Goal: Use online tool/utility: Utilize a website feature to perform a specific function

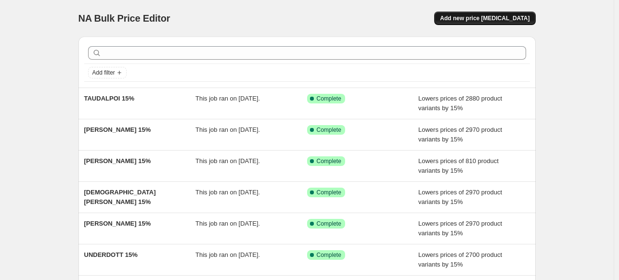
click at [481, 18] on span "Add new price [MEDICAL_DATA]" at bounding box center [484, 18] width 89 height 8
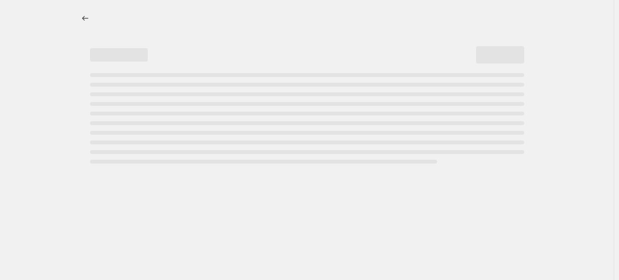
select select "percentage"
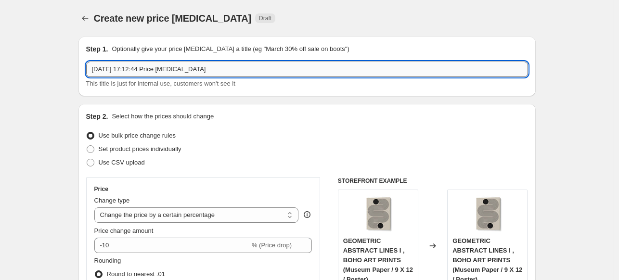
click at [329, 69] on input "[DATE] 17:12:44 Price [MEDICAL_DATA]" at bounding box center [307, 69] width 442 height 15
paste input "THE MIUUS STUDIO"
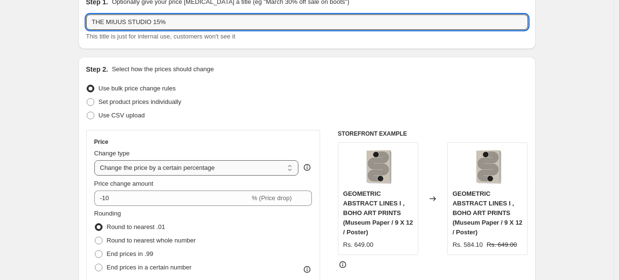
scroll to position [48, 0]
type input "THE MIUUS STUDIO 15%"
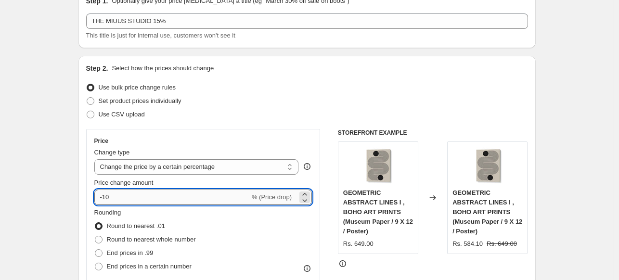
click at [175, 196] on input "-10" at bounding box center [171, 197] width 155 height 15
type input "-15"
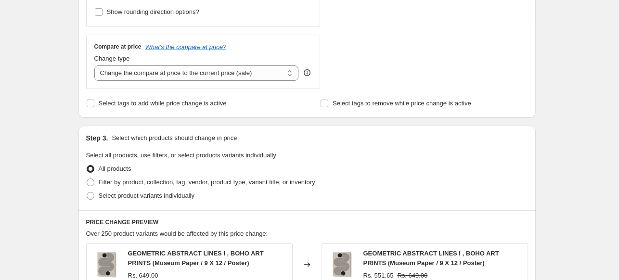
scroll to position [337, 0]
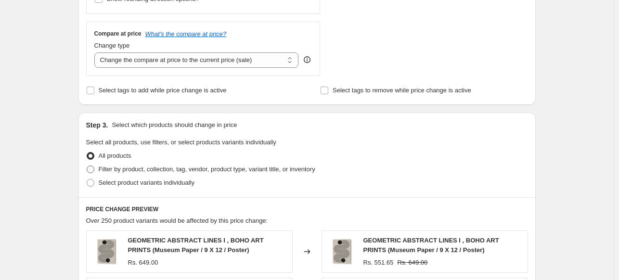
click at [101, 170] on span "Filter by product, collection, tag, vendor, product type, variant title, or inv…" at bounding box center [207, 169] width 217 height 7
click at [87, 166] on input "Filter by product, collection, tag, vendor, product type, variant title, or inv…" at bounding box center [87, 166] width 0 height 0
radio input "true"
click at [101, 170] on span "Filter by product, collection, tag, vendor, product type, variant title, or inv…" at bounding box center [207, 169] width 217 height 7
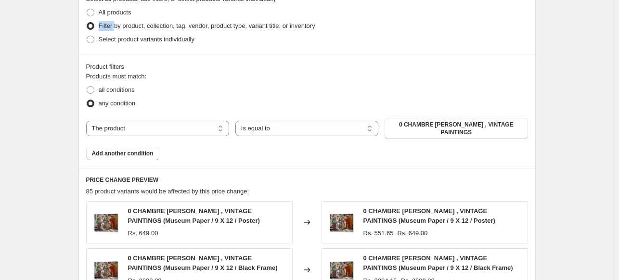
scroll to position [481, 0]
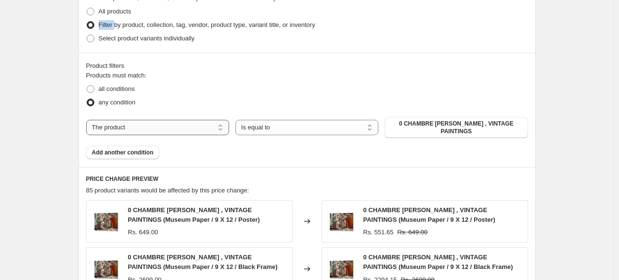
click at [166, 123] on select "The product The product's collection The product's tag The product's vendor The…" at bounding box center [157, 127] width 143 height 15
select select "collection"
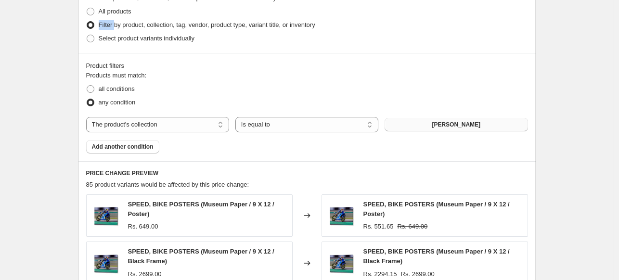
click at [460, 124] on span "ABDELKADER ALLAM" at bounding box center [456, 125] width 49 height 8
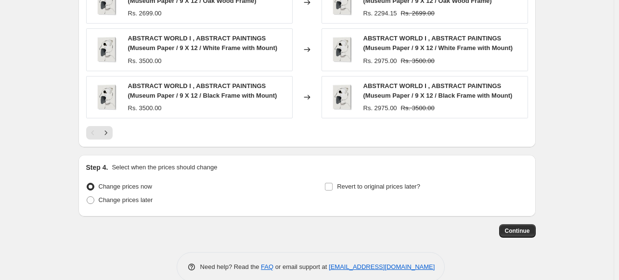
scroll to position [804, 0]
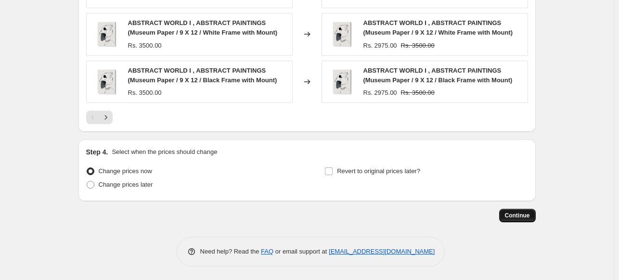
click at [514, 216] on span "Continue" at bounding box center [517, 216] width 25 height 8
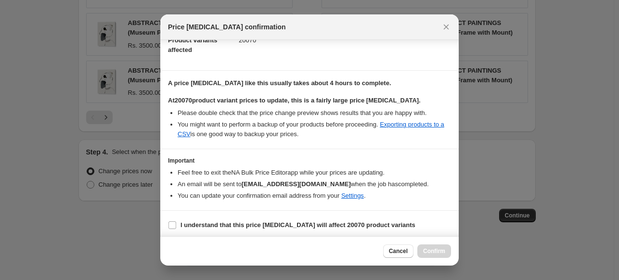
scroll to position [117, 0]
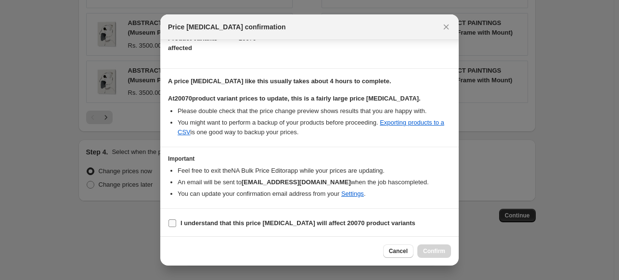
click at [257, 217] on label "I understand that this price change job will affect 20070 product variants" at bounding box center [291, 223] width 247 height 13
click at [176, 219] on input "I understand that this price change job will affect 20070 product variants" at bounding box center [172, 223] width 8 height 8
checkbox input "true"
click at [440, 252] on span "Confirm" at bounding box center [434, 251] width 22 height 8
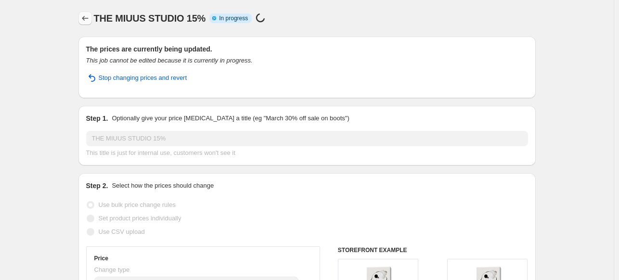
click at [85, 20] on icon "Price change jobs" at bounding box center [85, 18] width 10 height 10
